Goal: Task Accomplishment & Management: Manage account settings

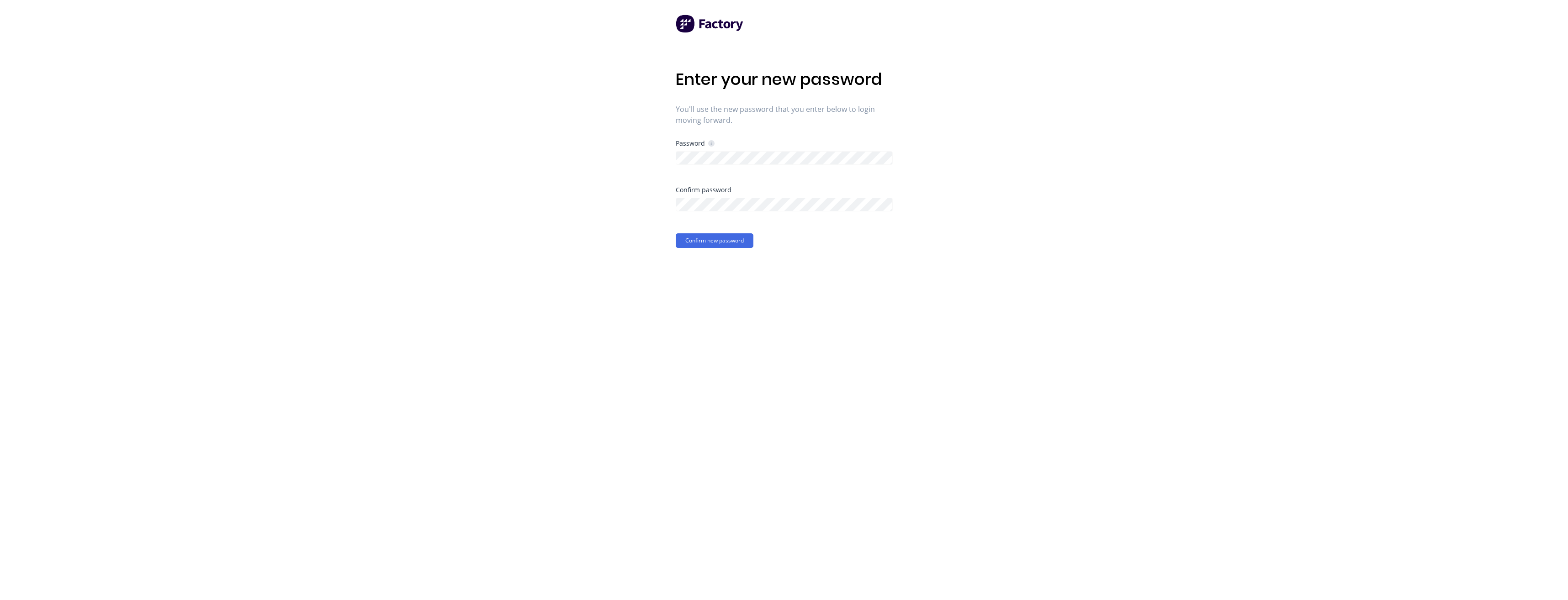
click at [906, 268] on div "Enter your new password You'll use the new password that you enter below to log…" at bounding box center [784, 300] width 1568 height 600
click at [743, 245] on button "Confirm new password" at bounding box center [715, 241] width 78 height 15
click at [621, 156] on div "Enter your new password You'll use the new password that you enter below to log…" at bounding box center [784, 300] width 1568 height 600
click at [561, 199] on div "Enter your new password You'll use the new password that you enter below to log…" at bounding box center [784, 300] width 1568 height 600
click at [666, 214] on div "Enter your new password You'll use the new password that you enter below to log…" at bounding box center [784, 300] width 1568 height 600
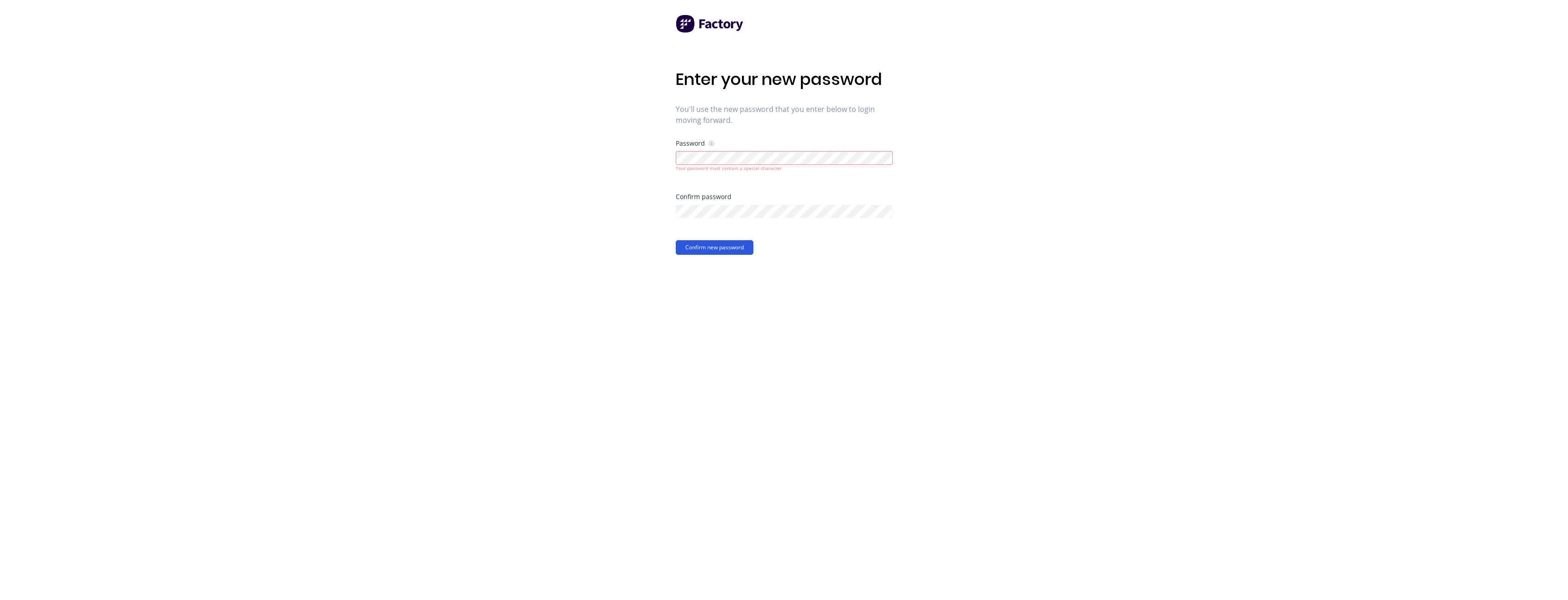
click at [684, 247] on button "Confirm new password" at bounding box center [715, 248] width 78 height 15
click at [979, 270] on div "Enter your new password You'll use the new password that you enter below to log…" at bounding box center [784, 300] width 1568 height 600
click at [735, 246] on button "Confirm new password" at bounding box center [715, 248] width 78 height 15
click at [722, 248] on button "Confirm new password" at bounding box center [715, 248] width 78 height 15
click at [908, 204] on div "Enter your new password You'll use the new password that you enter below to log…" at bounding box center [784, 300] width 1568 height 600
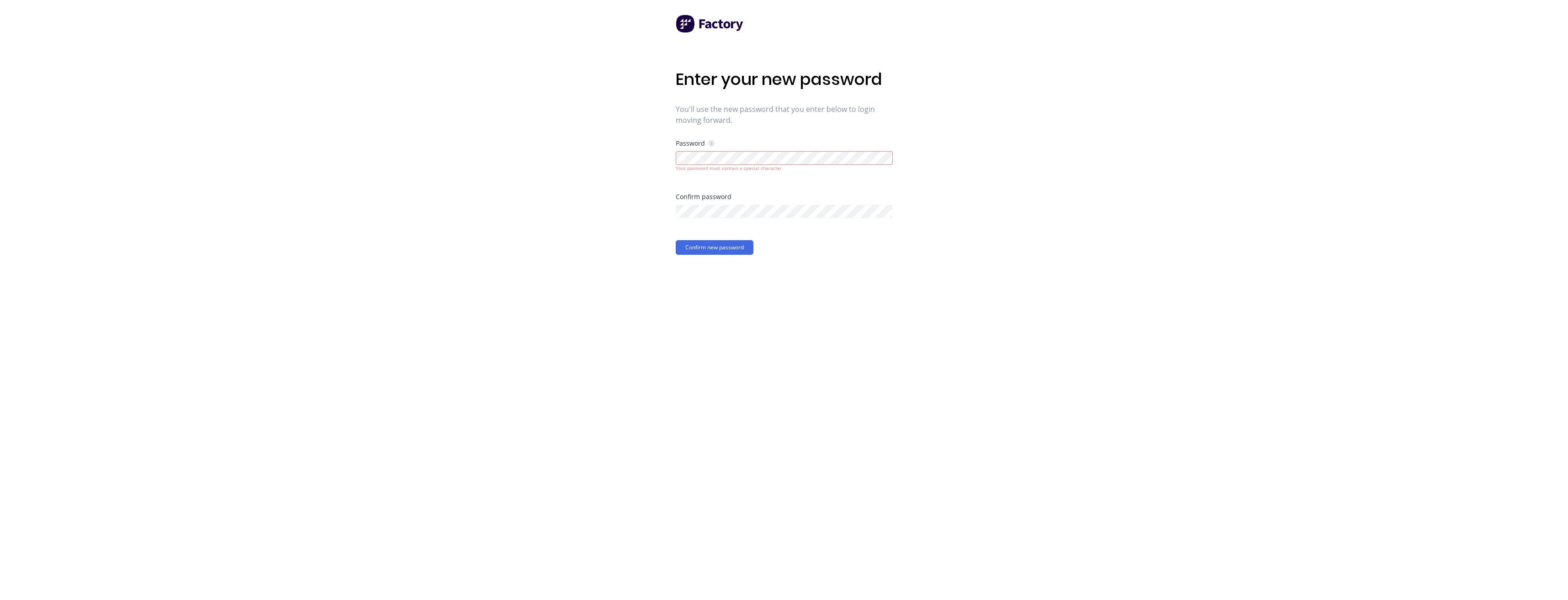
click at [853, 263] on div "Enter your new password You'll use the new password that you enter below to log…" at bounding box center [784, 300] width 217 height 600
click at [721, 248] on button "Confirm new password" at bounding box center [715, 248] width 78 height 15
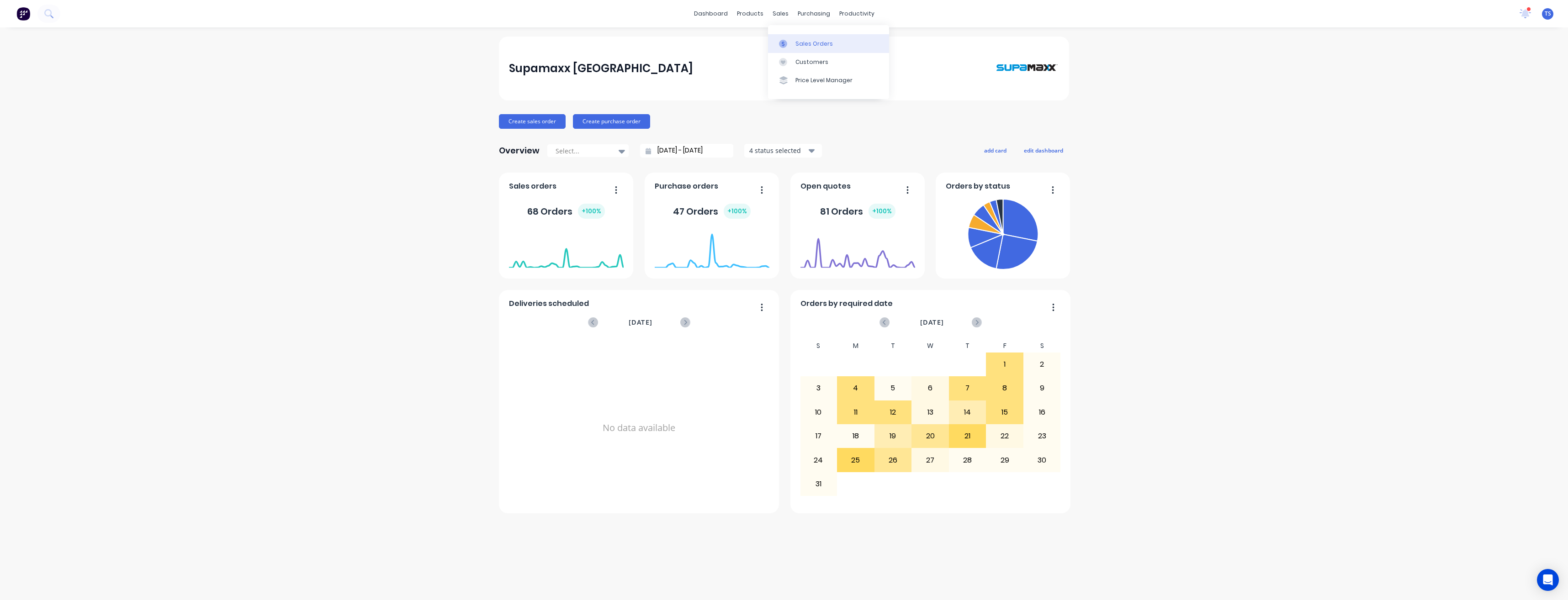
click at [800, 45] on div "Sales Orders" at bounding box center [814, 44] width 38 height 9
